Goal: Task Accomplishment & Management: Use online tool/utility

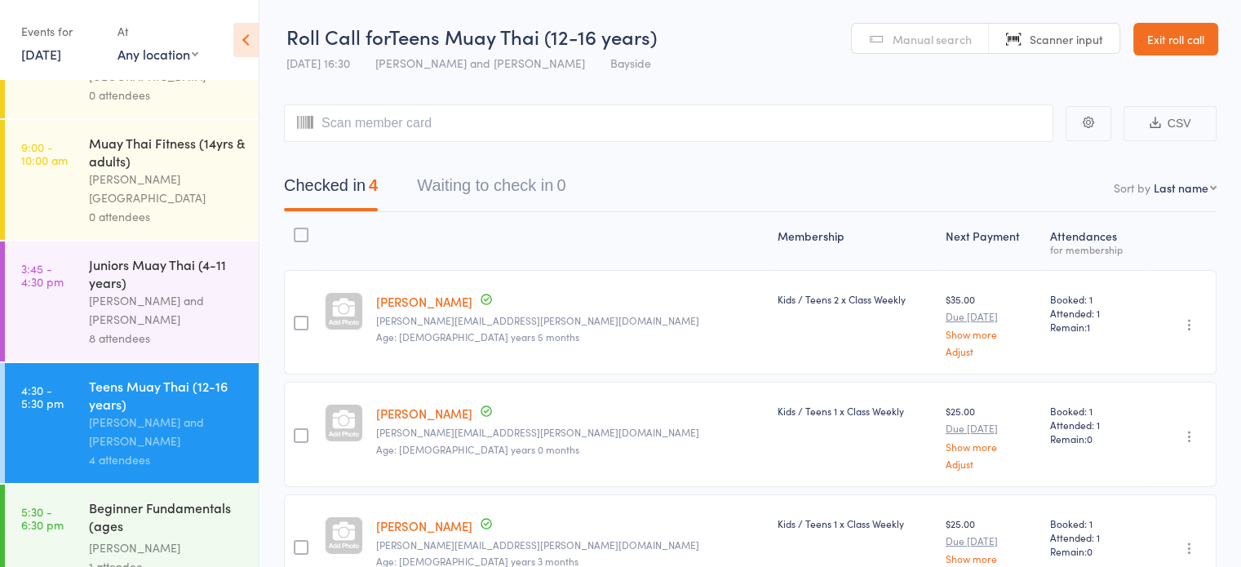
scroll to position [171, 0]
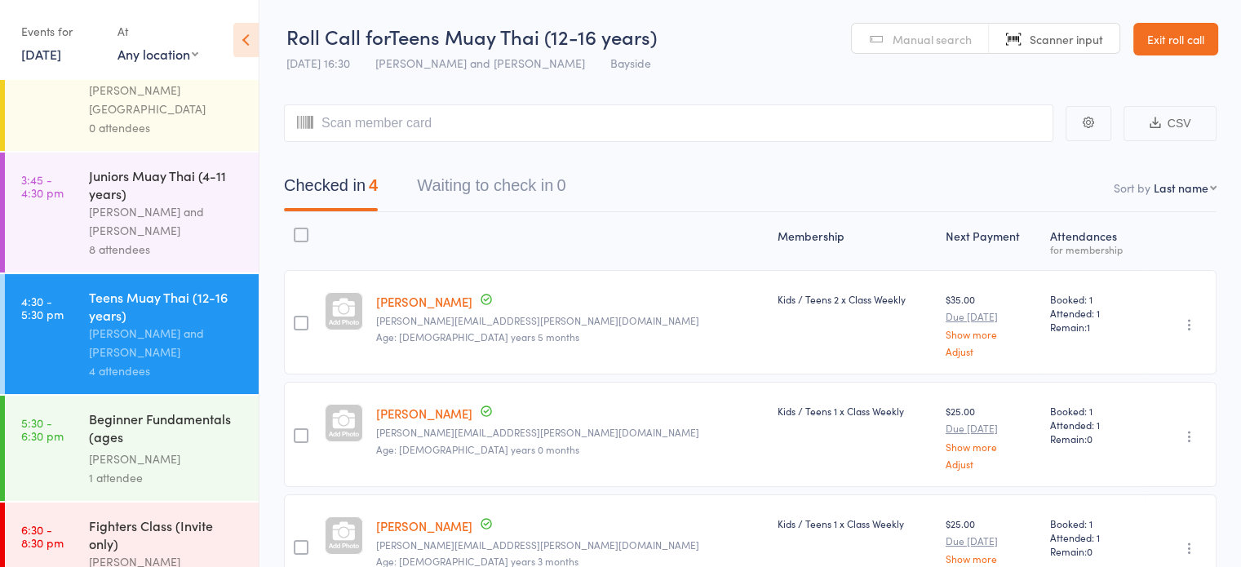
click at [112, 450] on div "[PERSON_NAME]" at bounding box center [167, 459] width 156 height 19
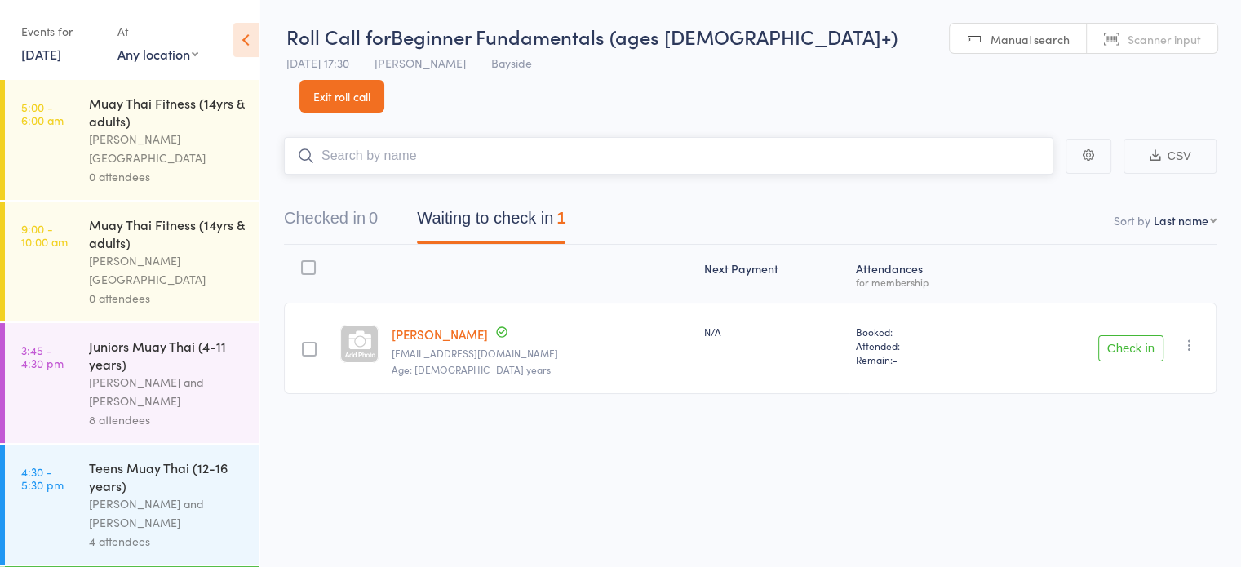
click at [323, 201] on button "Checked in 0" at bounding box center [331, 222] width 94 height 43
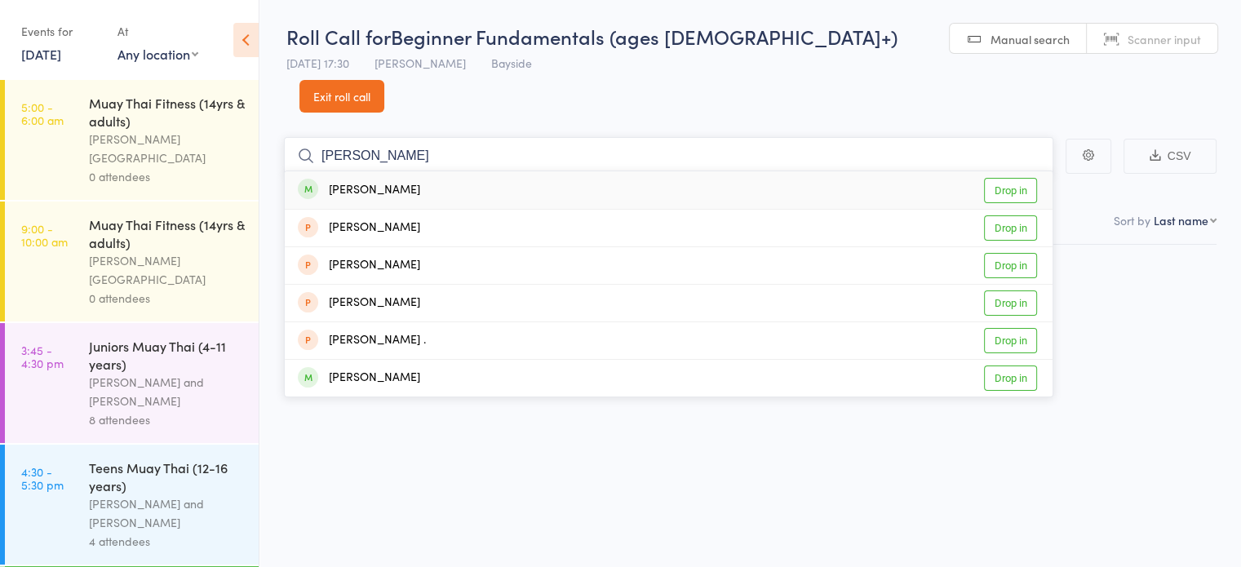
type input "[PERSON_NAME]"
click at [1001, 178] on link "Drop in" at bounding box center [1010, 190] width 53 height 25
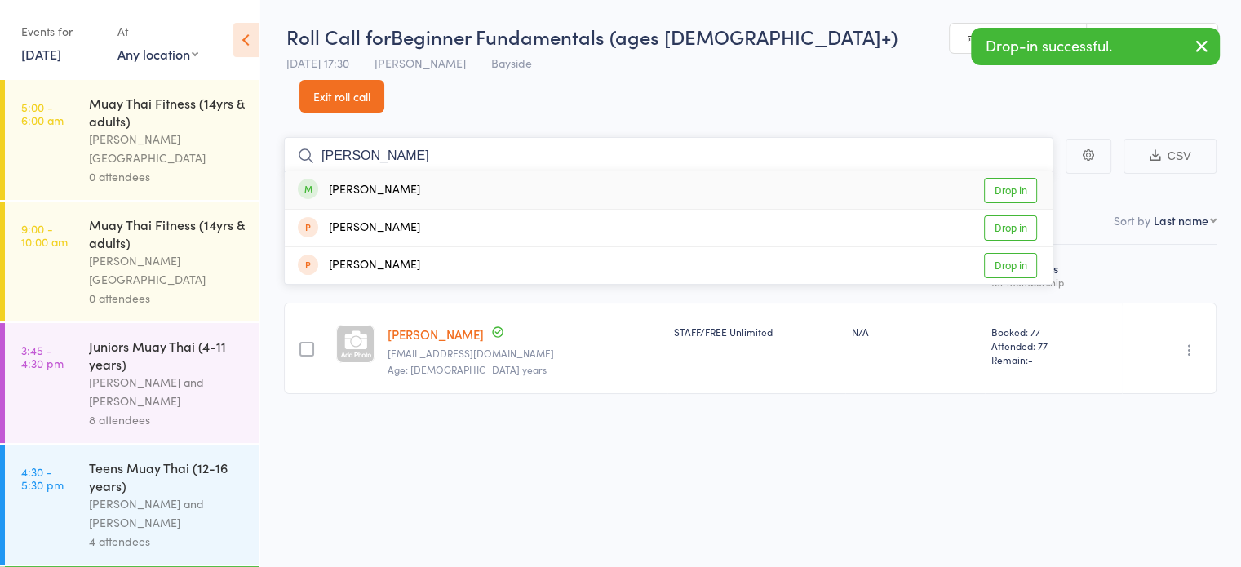
type input "[PERSON_NAME]"
click at [1006, 178] on link "Drop in" at bounding box center [1010, 190] width 53 height 25
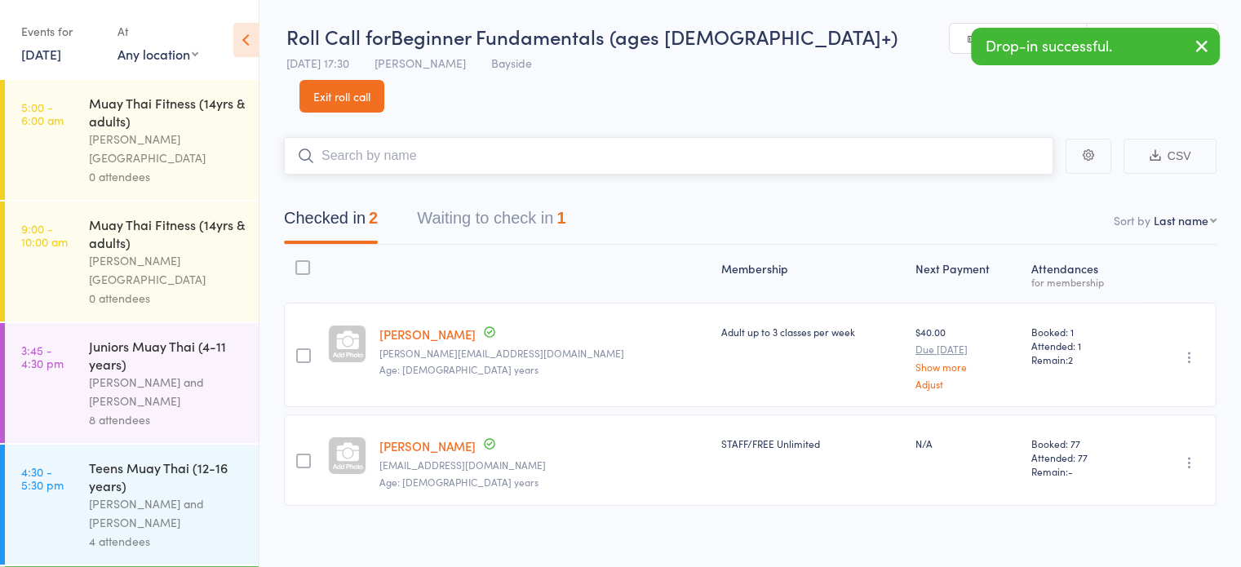
click at [508, 201] on button "Waiting to check in 1" at bounding box center [491, 222] width 149 height 43
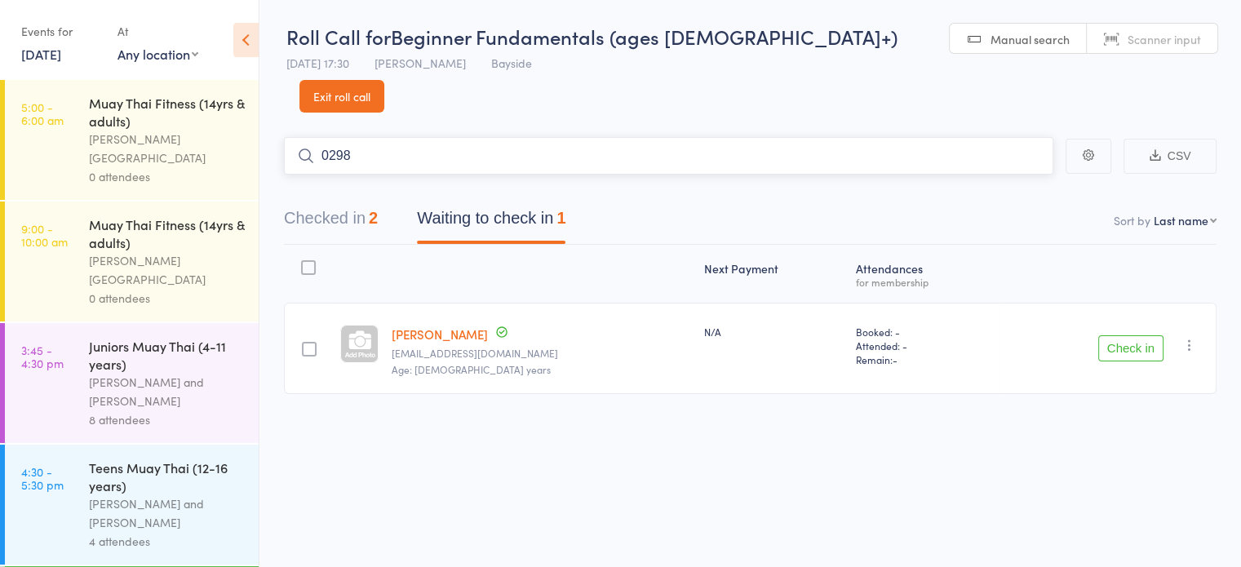
type input "0298"
click at [1006, 178] on link "Drop in" at bounding box center [1010, 190] width 53 height 25
click at [347, 201] on button "Checked in 3" at bounding box center [331, 222] width 94 height 43
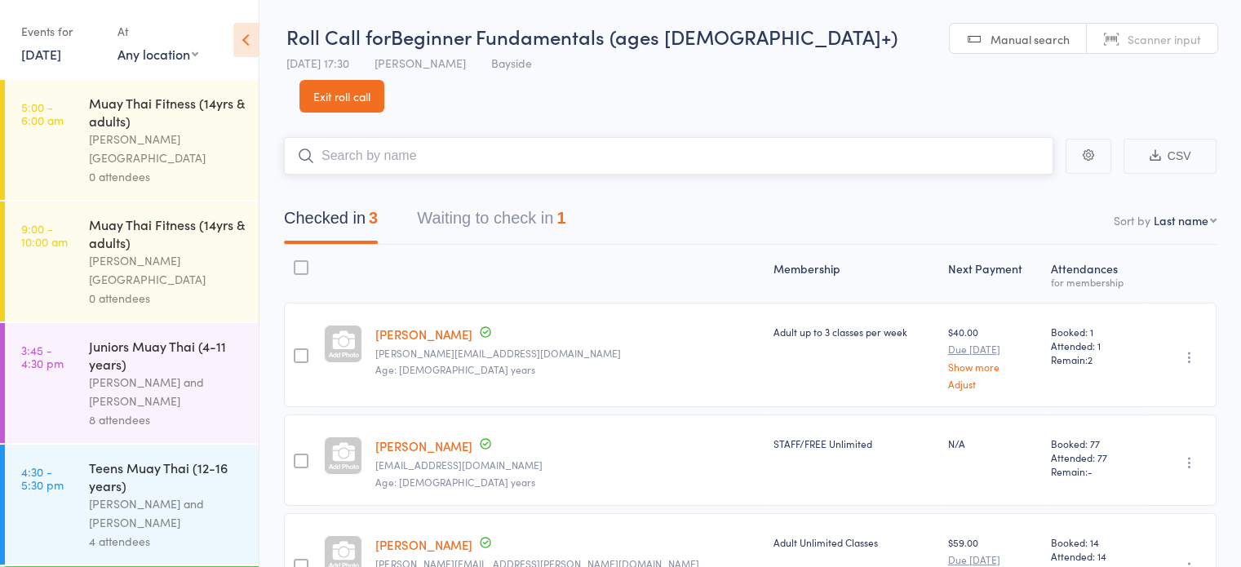
scroll to position [88, 0]
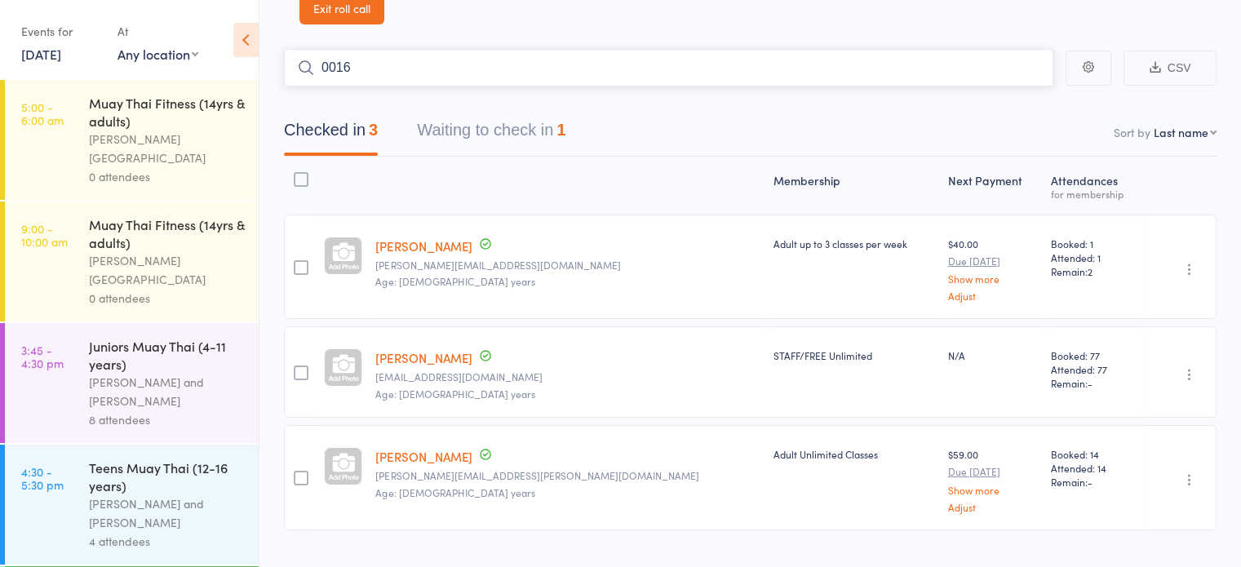
type input "0016"
click at [1012, 90] on link "Drop in" at bounding box center [1010, 102] width 53 height 25
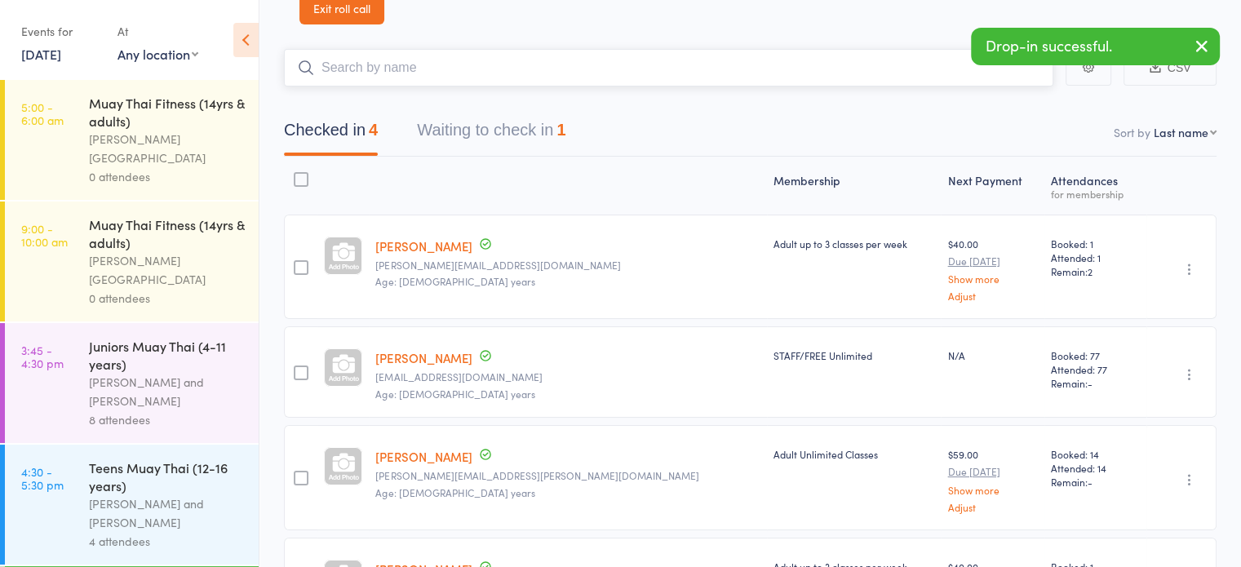
click at [748, 49] on input "search" at bounding box center [669, 68] width 770 height 38
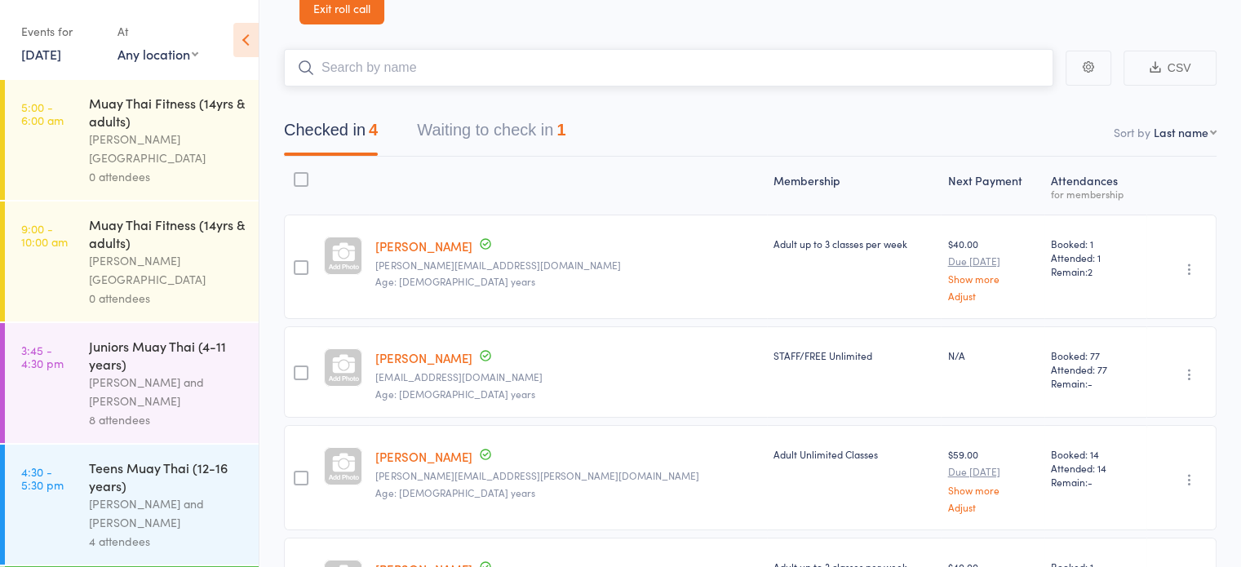
click at [579, 49] on input "search" at bounding box center [669, 68] width 770 height 38
click at [479, 49] on input "search" at bounding box center [669, 68] width 770 height 38
click at [677, 49] on input "search" at bounding box center [669, 68] width 770 height 38
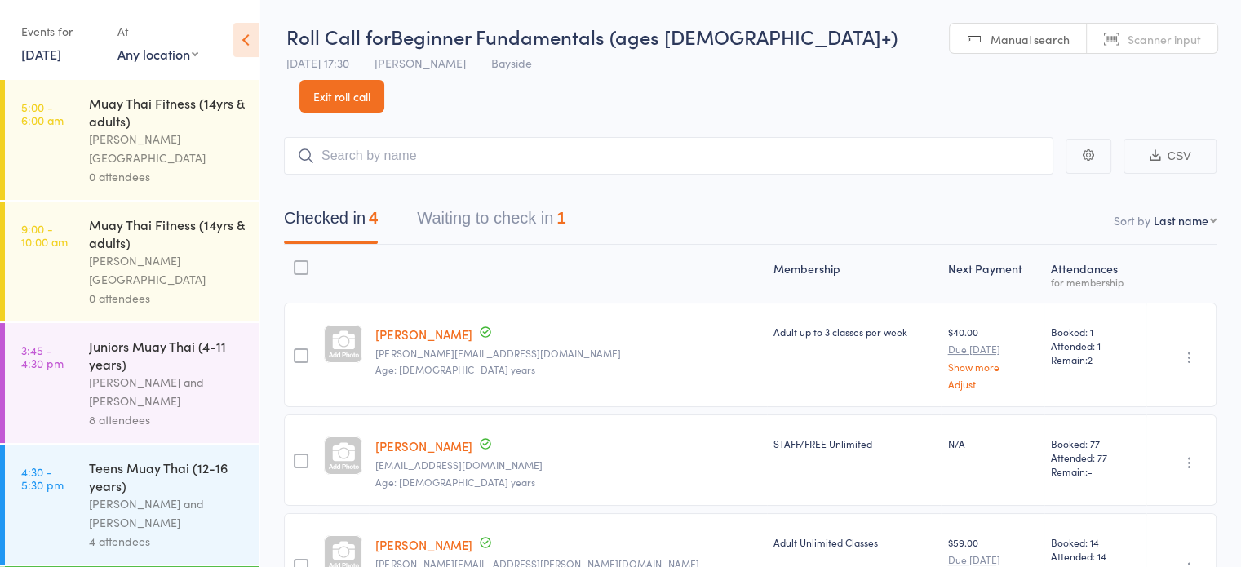
click at [991, 33] on span "Manual search" at bounding box center [1030, 39] width 79 height 16
type input "0083"
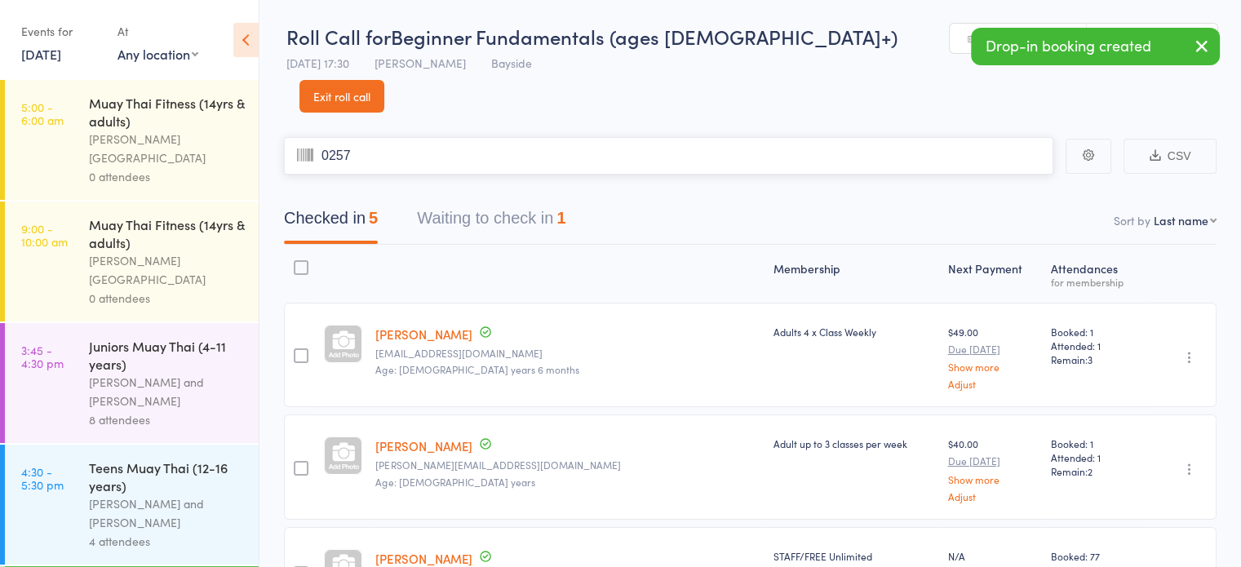
type input "0257"
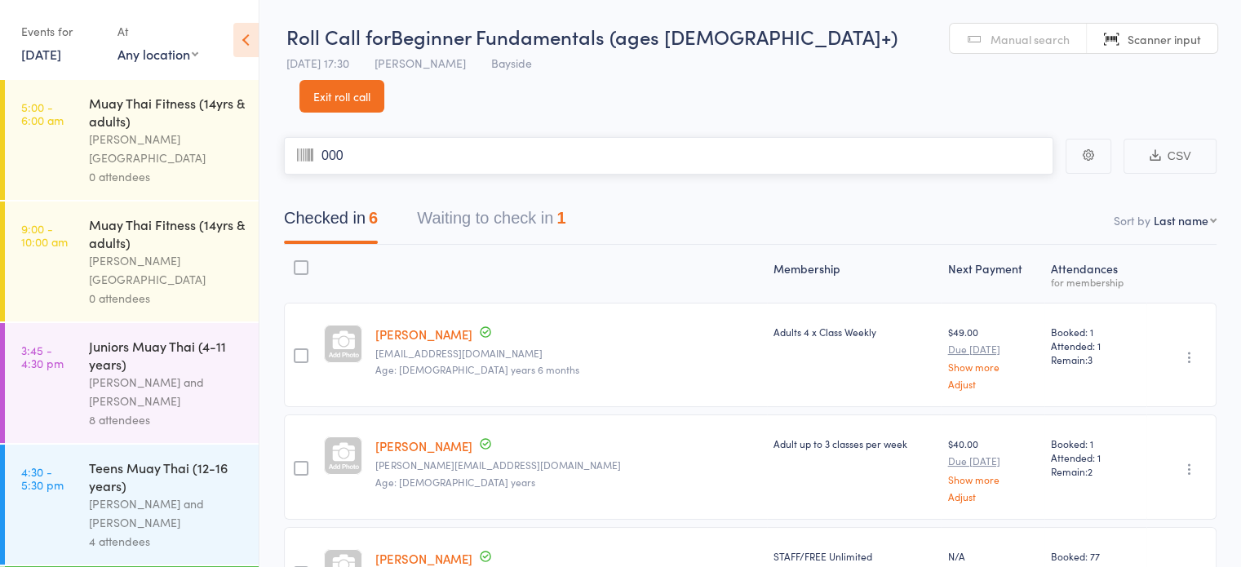
type input "0003"
click at [513, 137] on input "search" at bounding box center [669, 156] width 770 height 38
type input "ka"
type input "ti"
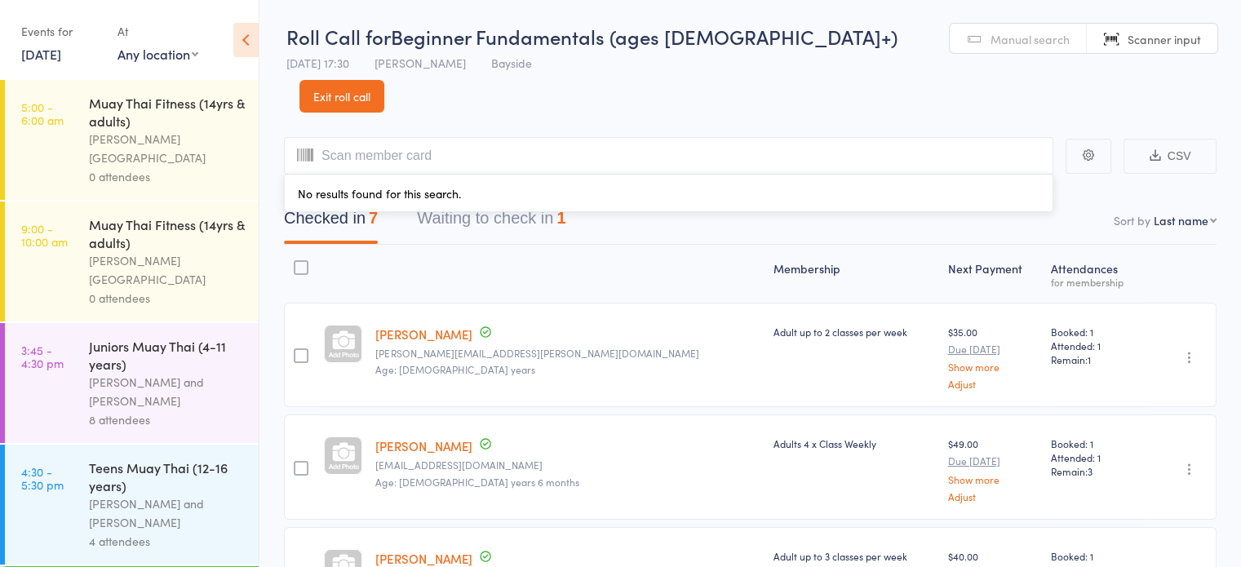
click at [950, 52] on link "Manual search" at bounding box center [1018, 39] width 137 height 31
click at [597, 137] on input "search" at bounding box center [669, 156] width 770 height 38
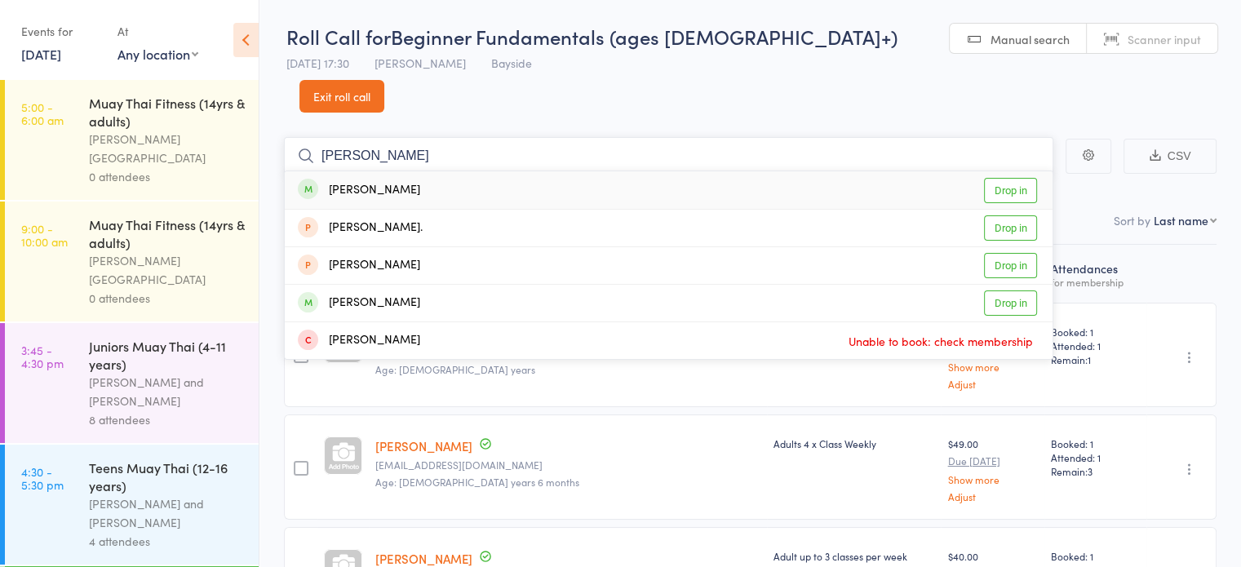
type input "[PERSON_NAME]"
click at [1012, 178] on link "Drop in" at bounding box center [1010, 190] width 53 height 25
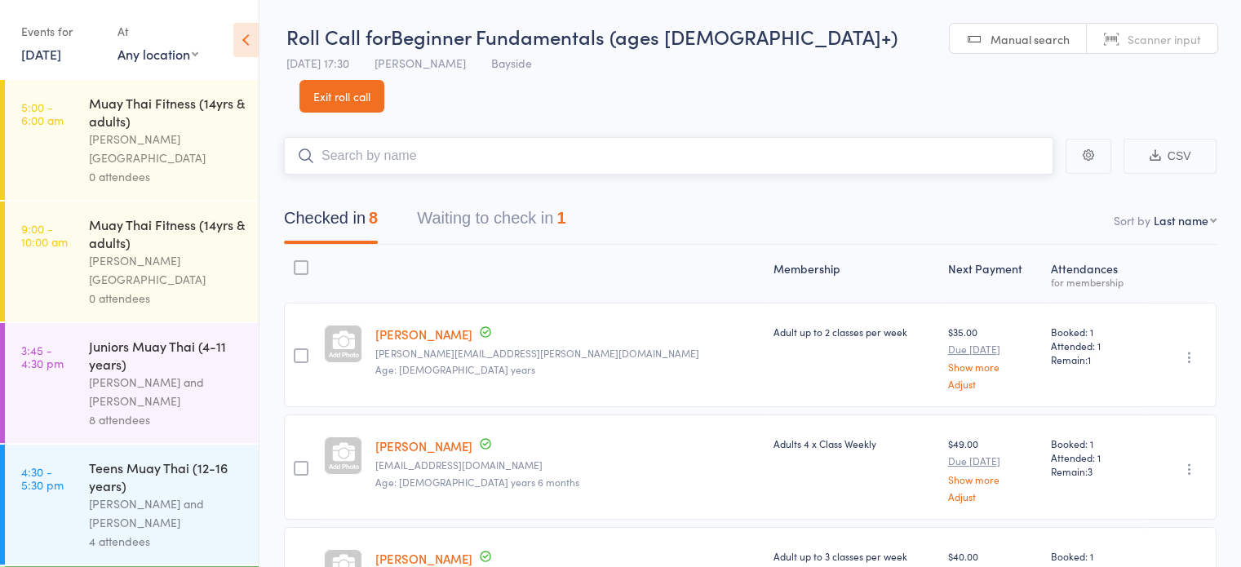
click at [508, 201] on button "Waiting to check in 1" at bounding box center [491, 222] width 149 height 43
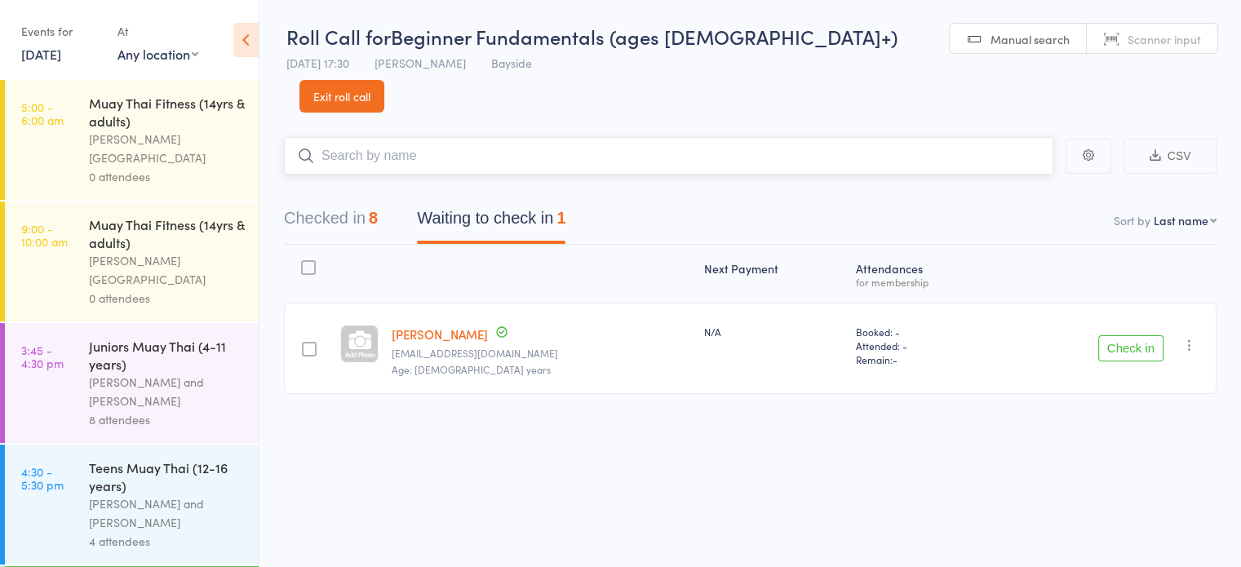
click at [324, 201] on button "Checked in 8" at bounding box center [331, 222] width 94 height 43
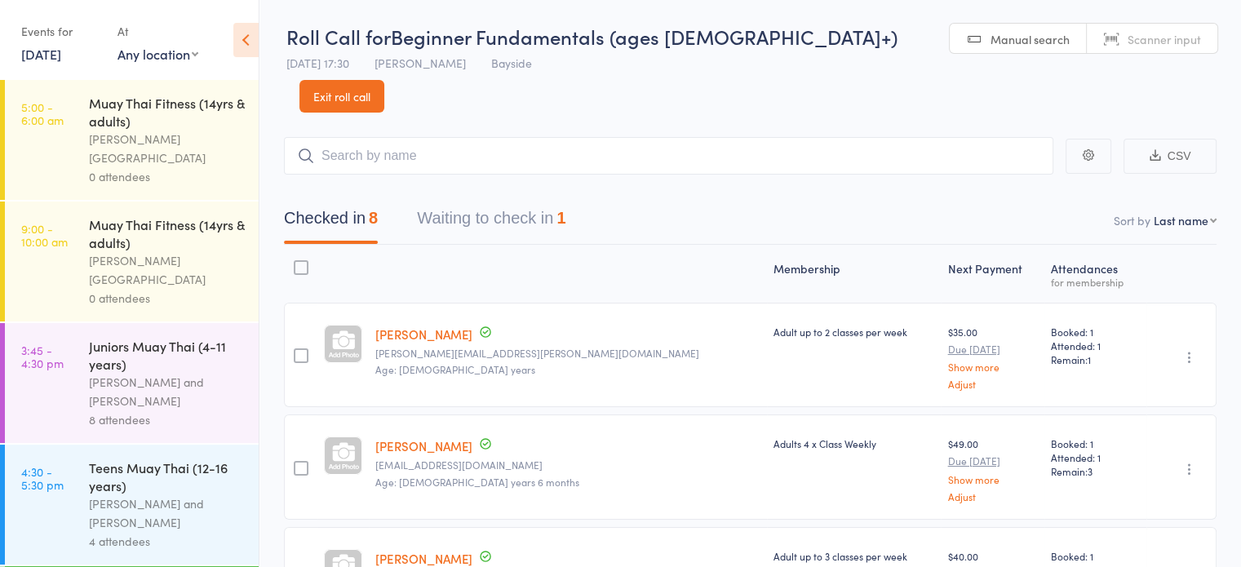
click at [991, 38] on span "Manual search" at bounding box center [1030, 39] width 79 height 16
